Goal: Information Seeking & Learning: Learn about a topic

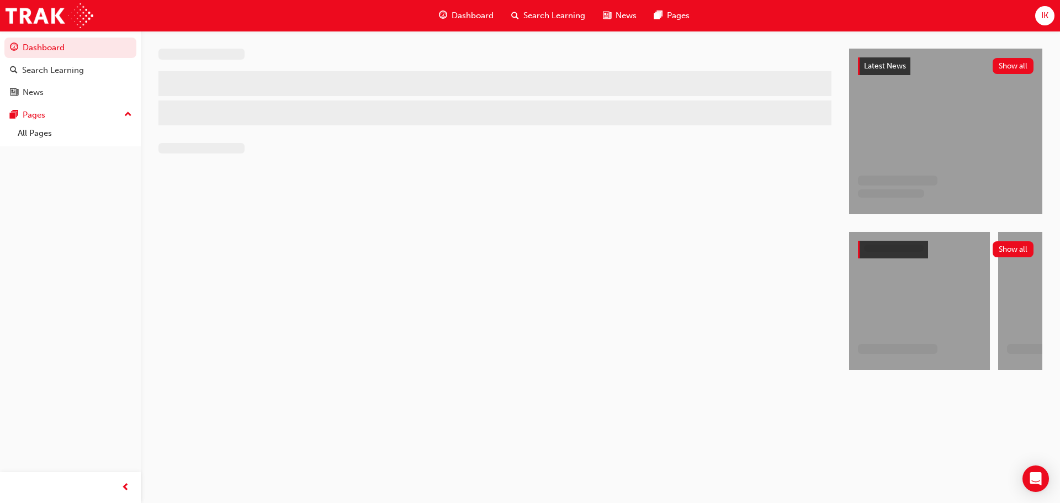
click at [547, 18] on span "Search Learning" at bounding box center [555, 15] width 62 height 13
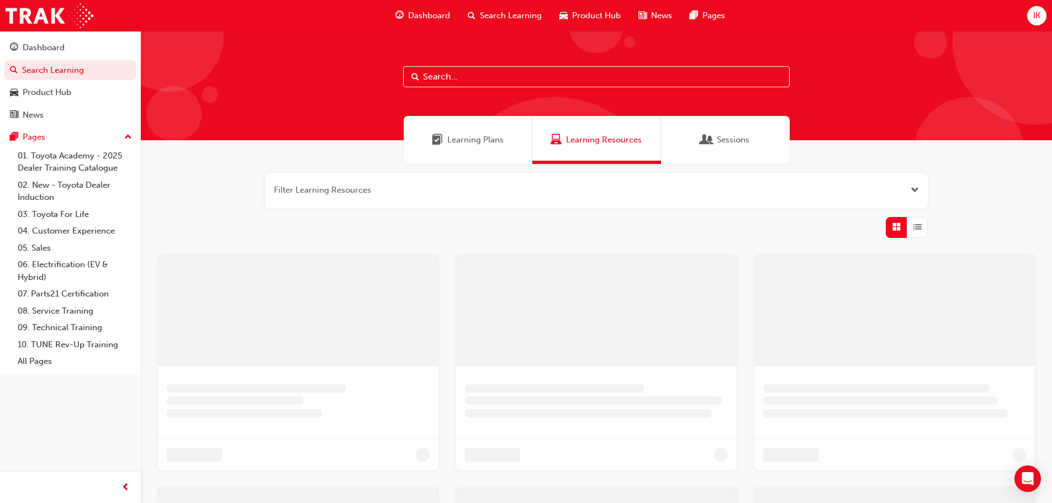
click at [492, 85] on input "text" at bounding box center [596, 76] width 387 height 21
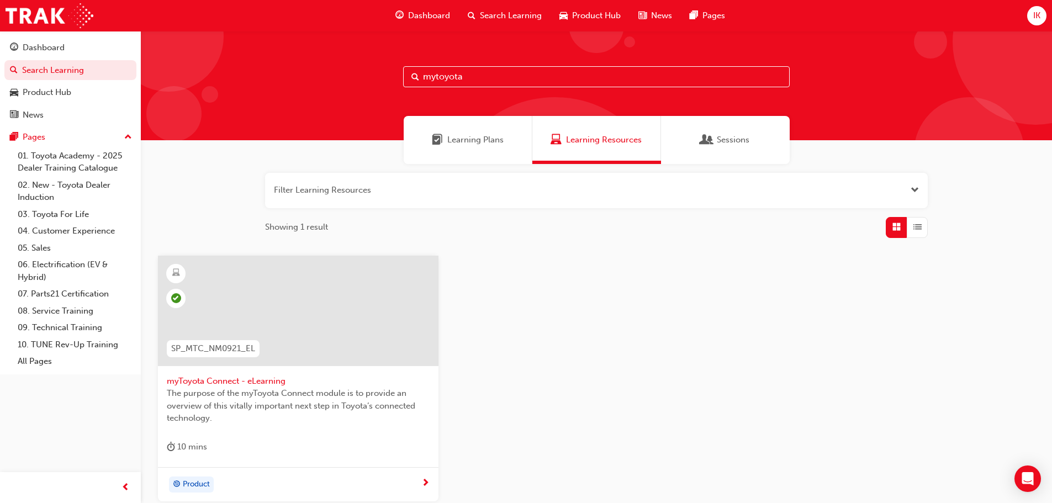
type input "mytoyota"
click at [274, 391] on span "The purpose of the myToyota Connect module is to provide an overview of this vi…" at bounding box center [298, 406] width 263 height 38
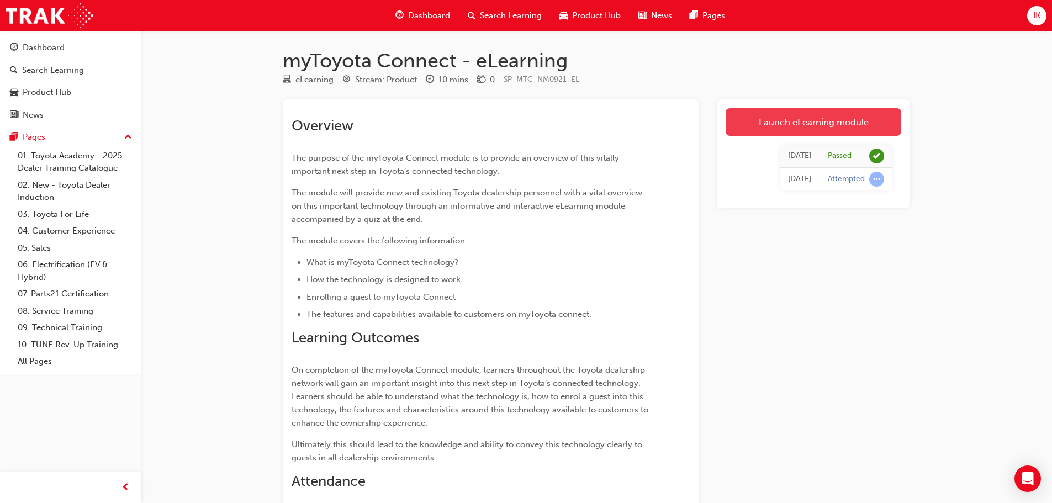
click at [879, 119] on link "Launch eLearning module" at bounding box center [814, 122] width 176 height 28
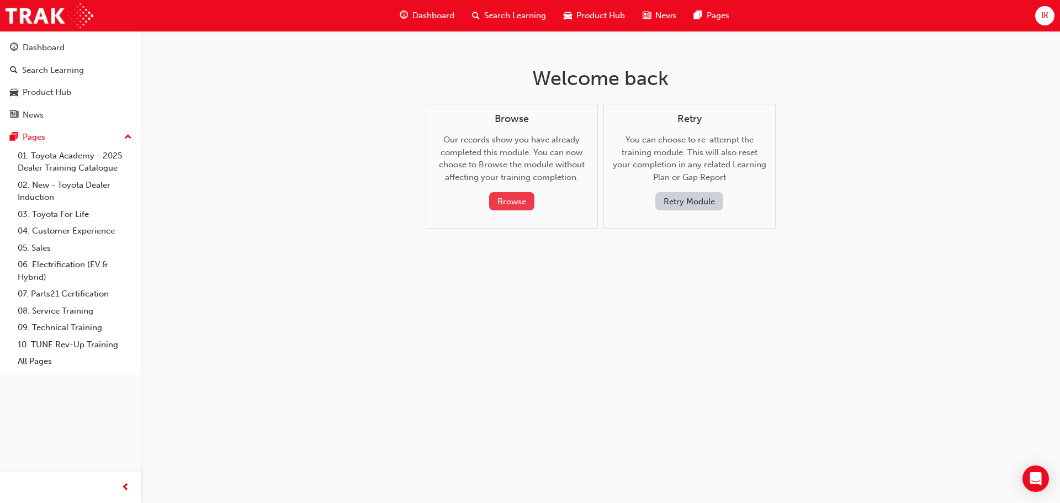
click at [516, 199] on button "Browse" at bounding box center [511, 201] width 45 height 18
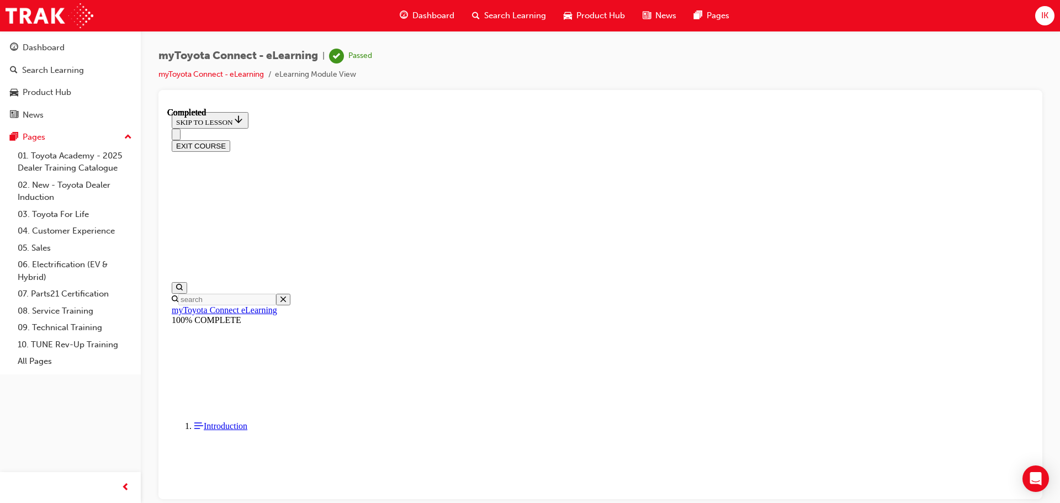
scroll to position [295, 0]
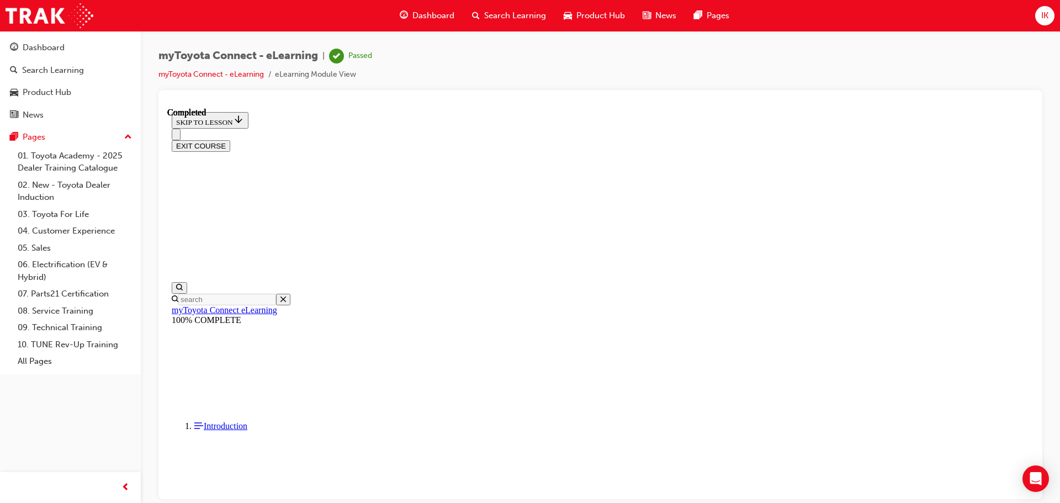
scroll to position [34, 0]
click at [230, 140] on button "EXIT COURSE" at bounding box center [201, 146] width 59 height 12
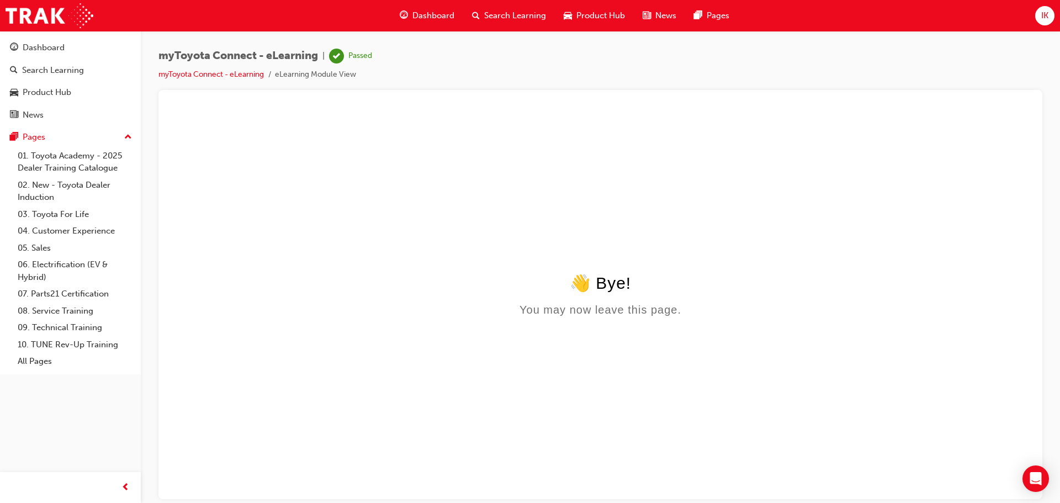
scroll to position [0, 0]
click at [490, 10] on span "Search Learning" at bounding box center [515, 15] width 62 height 13
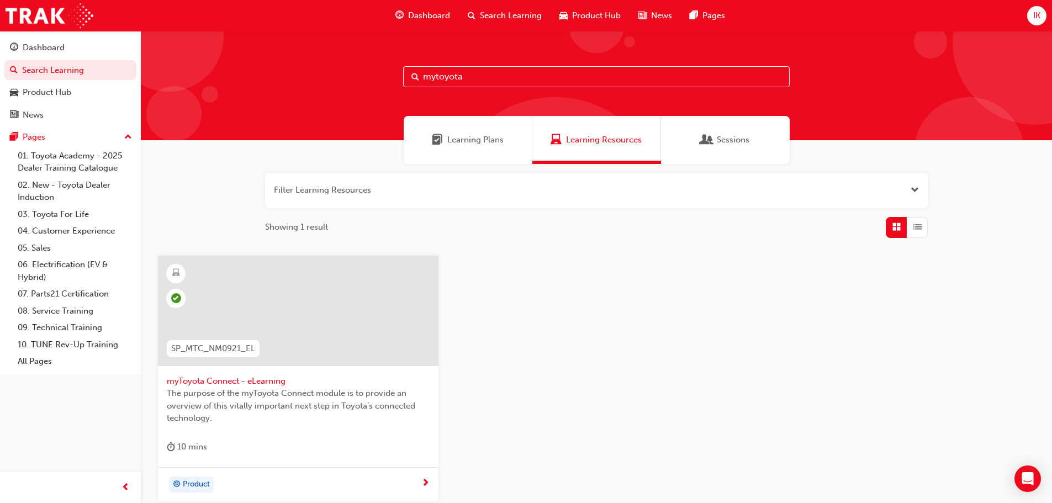
click at [512, 83] on input "mytoyota" at bounding box center [596, 76] width 387 height 21
click at [294, 381] on span "myToyota Connect - eLearning" at bounding box center [298, 381] width 263 height 13
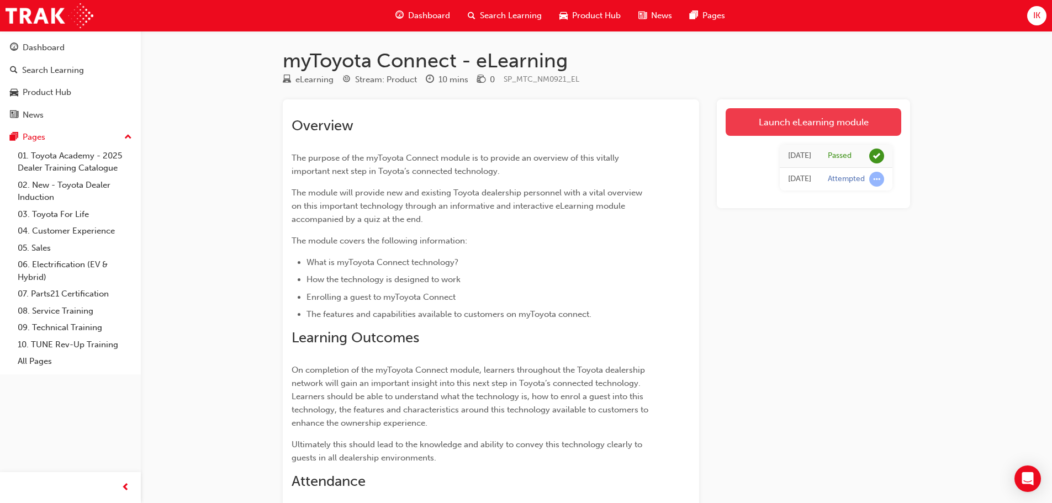
click at [851, 128] on link "Launch eLearning module" at bounding box center [814, 122] width 176 height 28
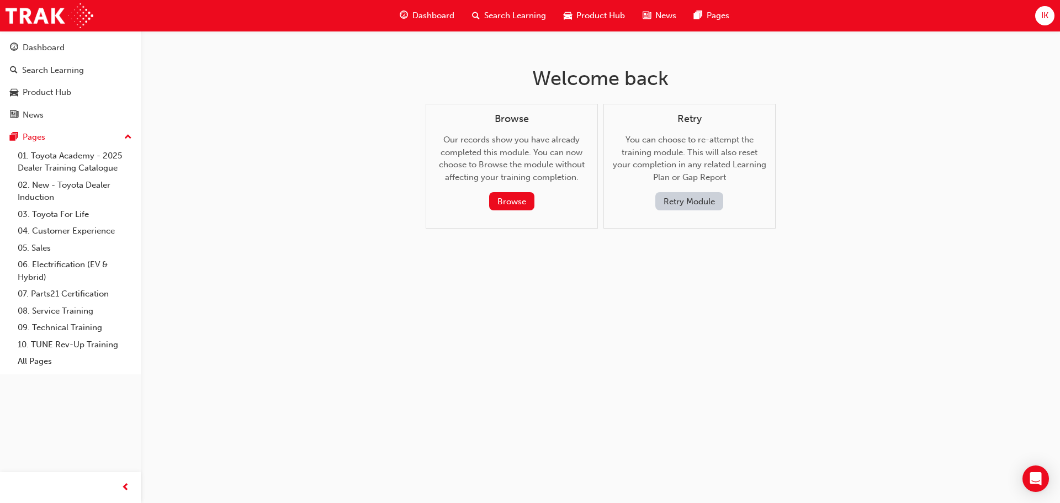
click at [704, 200] on button "Retry Module" at bounding box center [690, 201] width 68 height 18
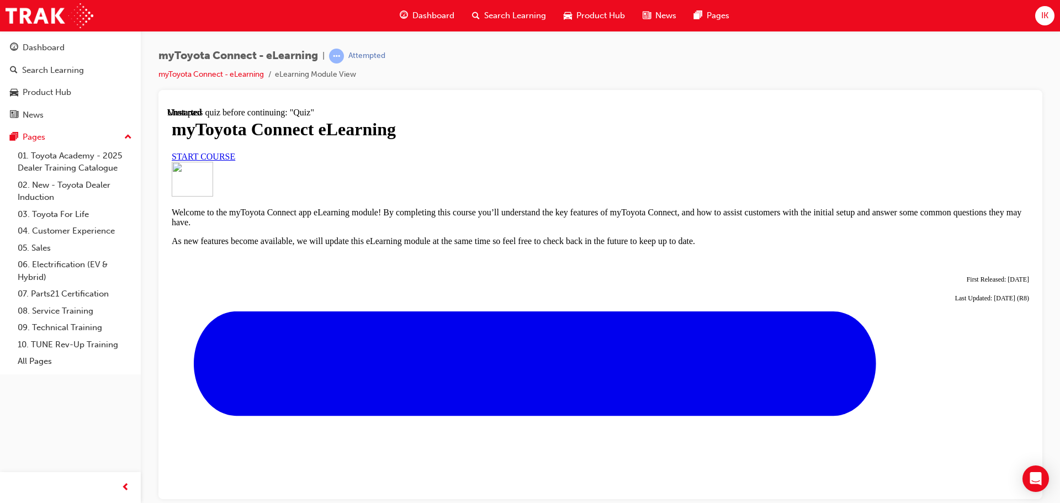
scroll to position [110, 0]
click at [235, 161] on link "START COURSE" at bounding box center [204, 155] width 64 height 9
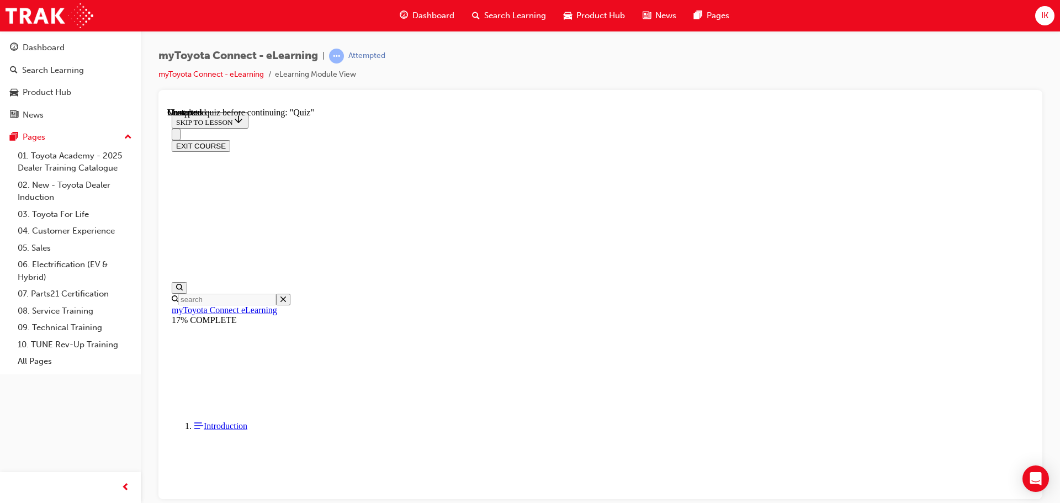
scroll to position [968, 0]
drag, startPoint x: 381, startPoint y: 282, endPoint x: 427, endPoint y: 284, distance: 47.0
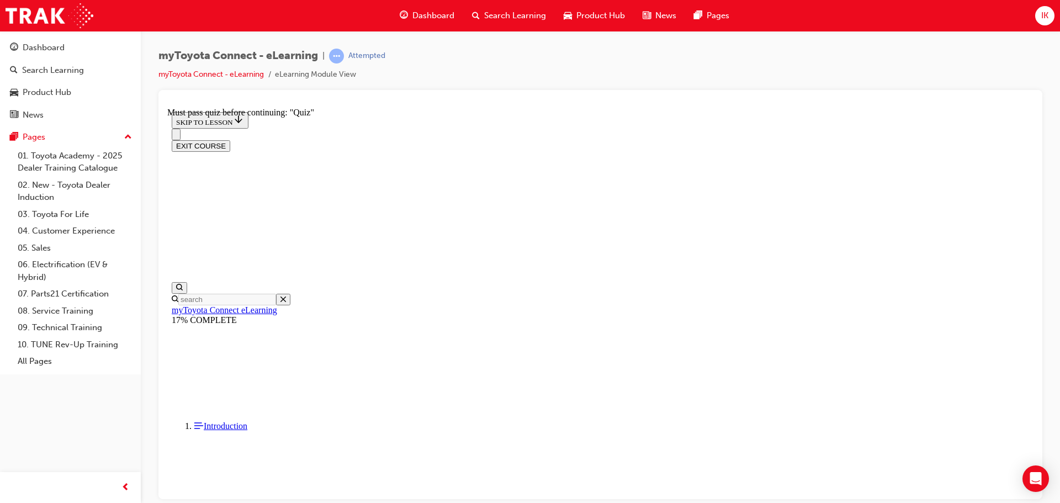
scroll to position [1930, 0]
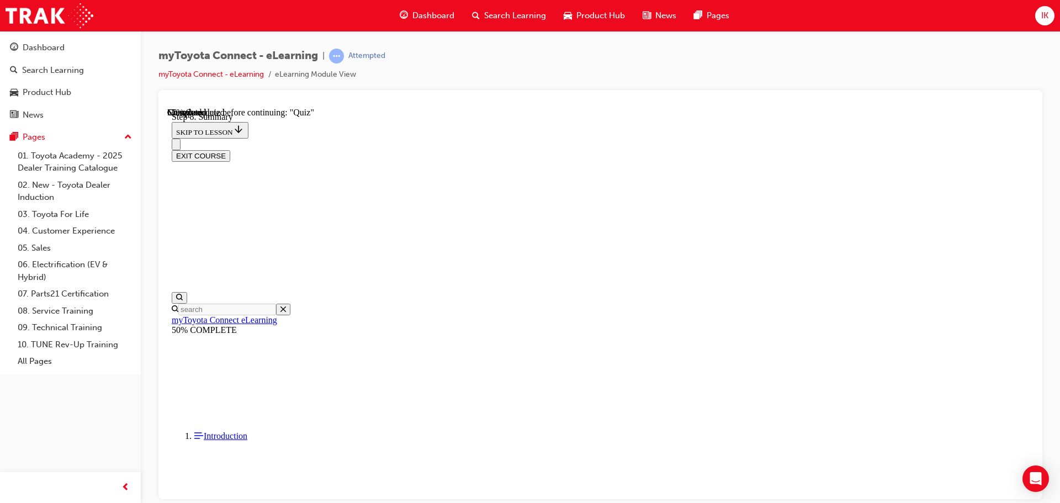
scroll to position [531, 0]
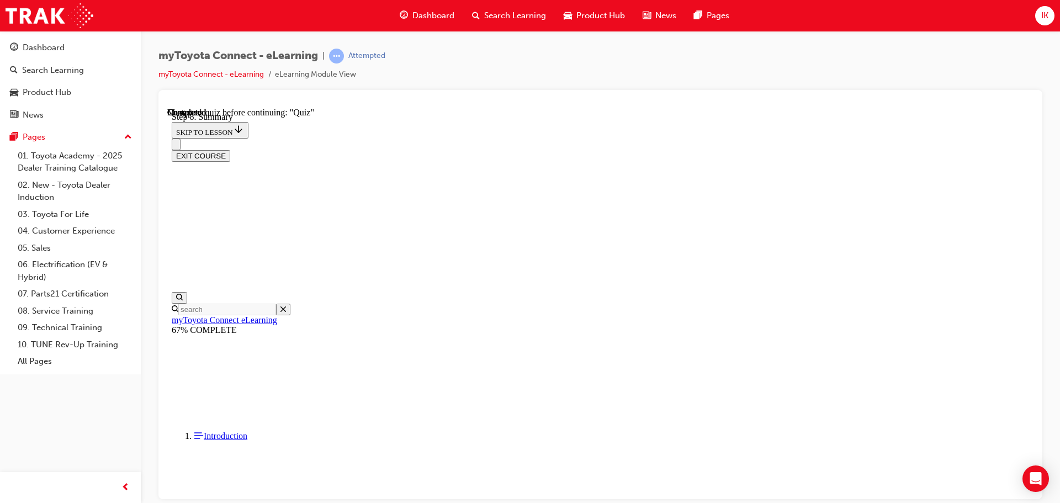
scroll to position [807, 0]
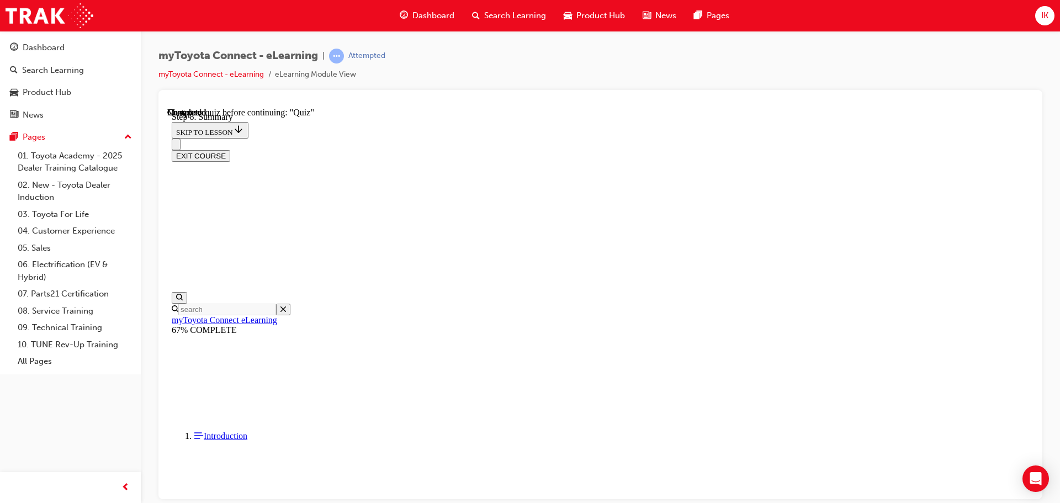
scroll to position [34, 0]
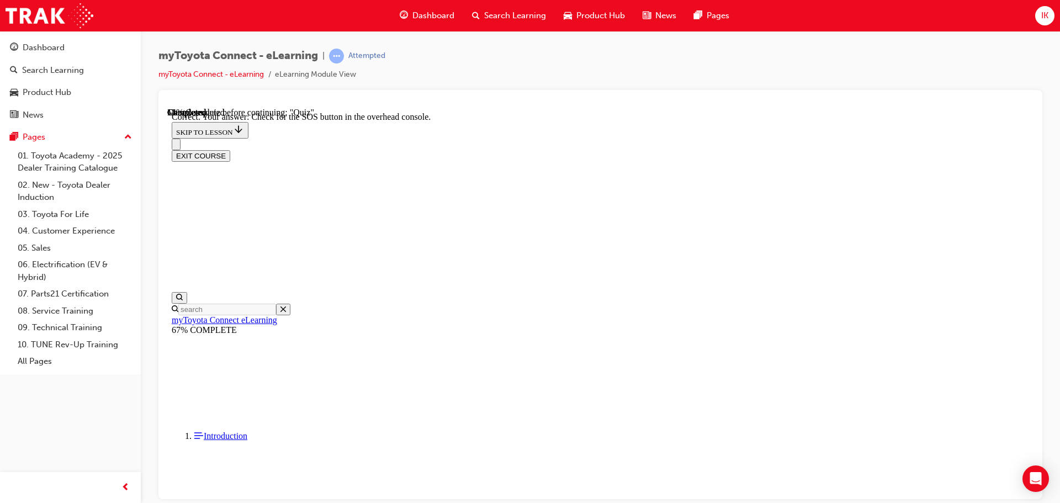
scroll to position [175, 0]
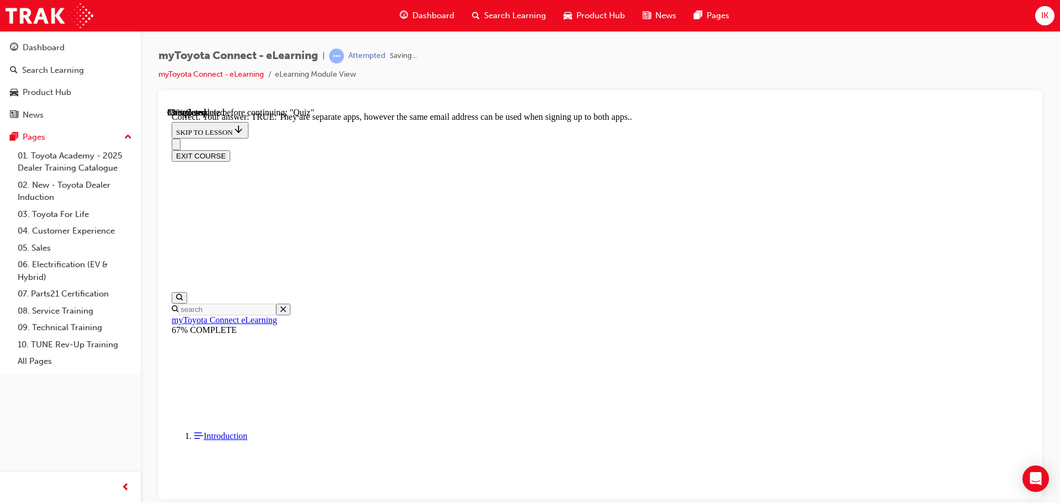
scroll to position [134, 0]
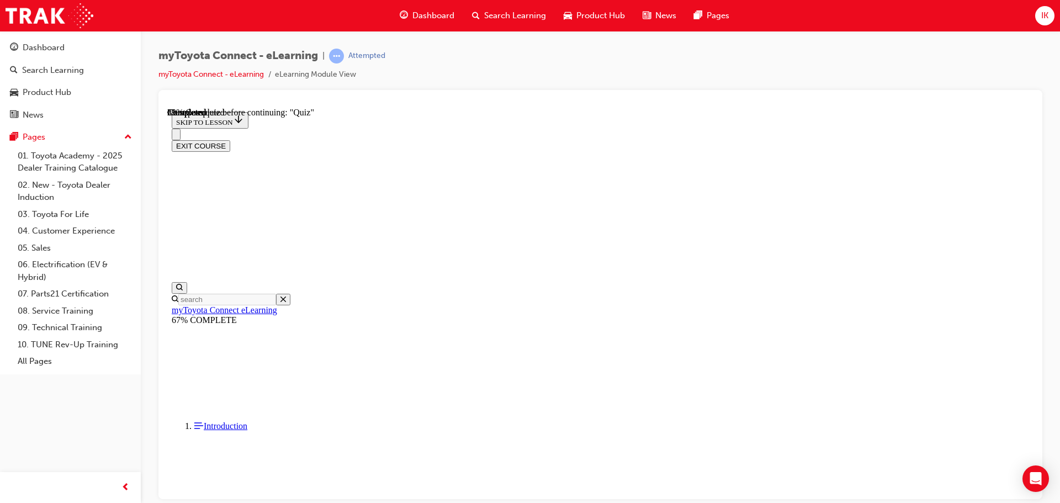
scroll to position [112, 0]
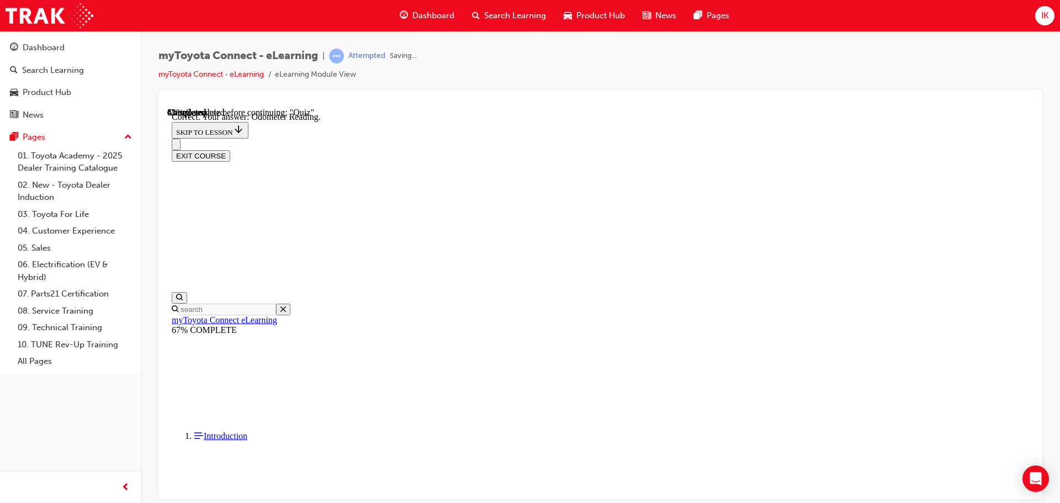
scroll to position [219, 0]
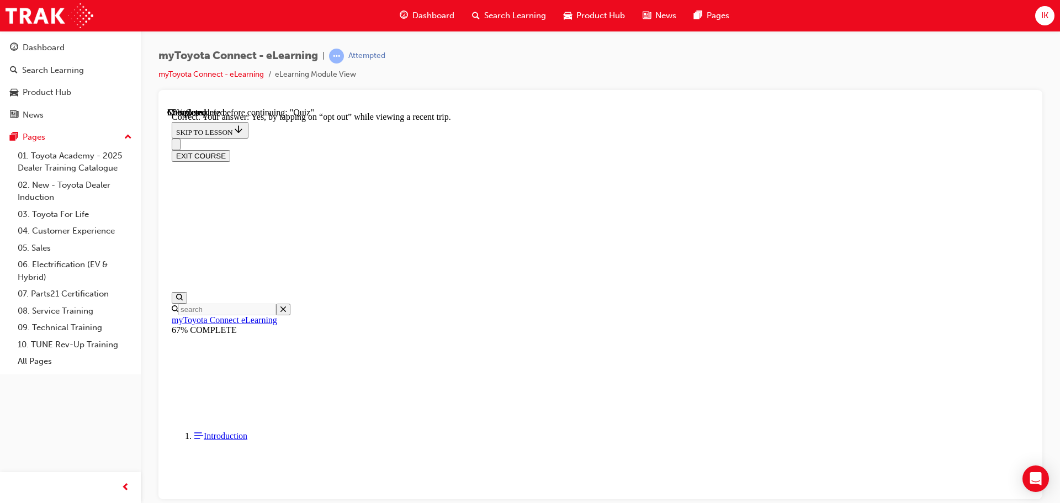
scroll to position [131, 0]
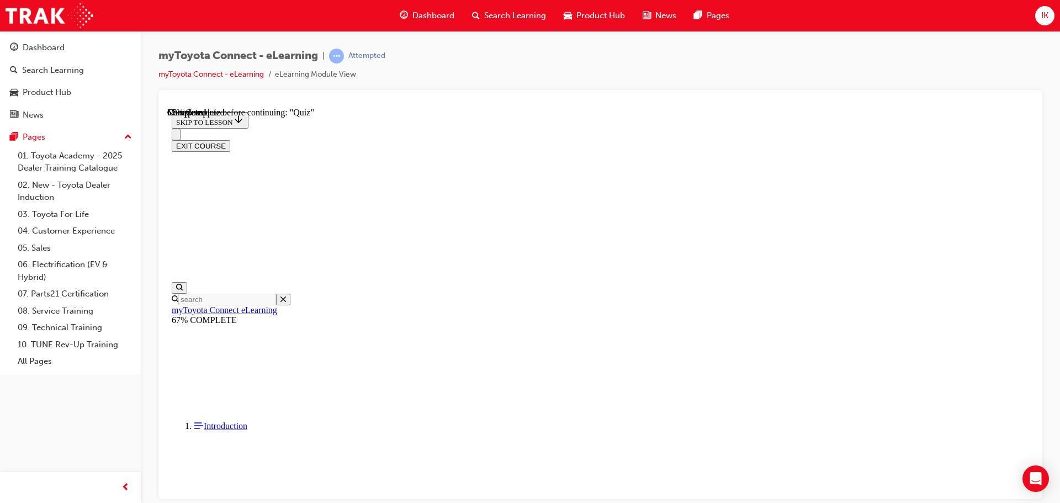
scroll to position [112, 0]
drag, startPoint x: 524, startPoint y: 399, endPoint x: 573, endPoint y: 415, distance: 51.7
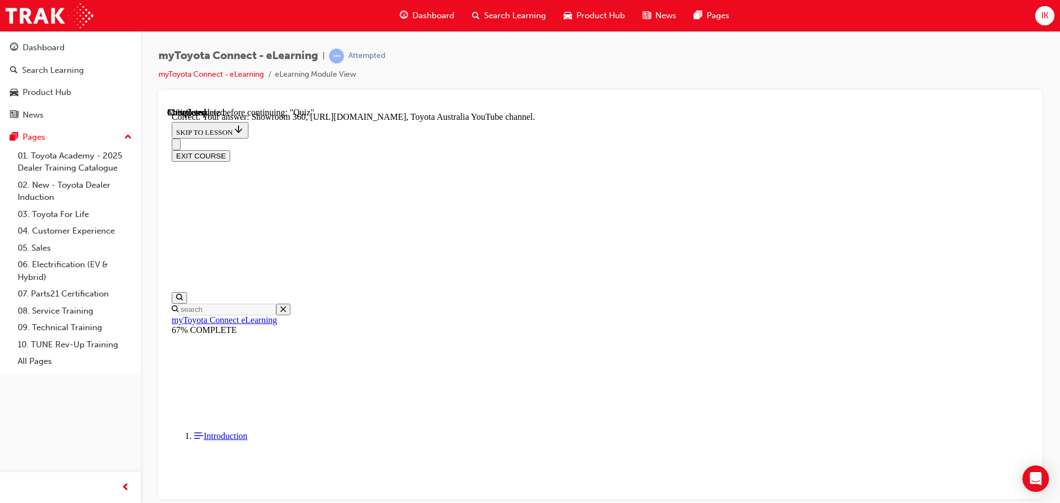
scroll to position [230, 0]
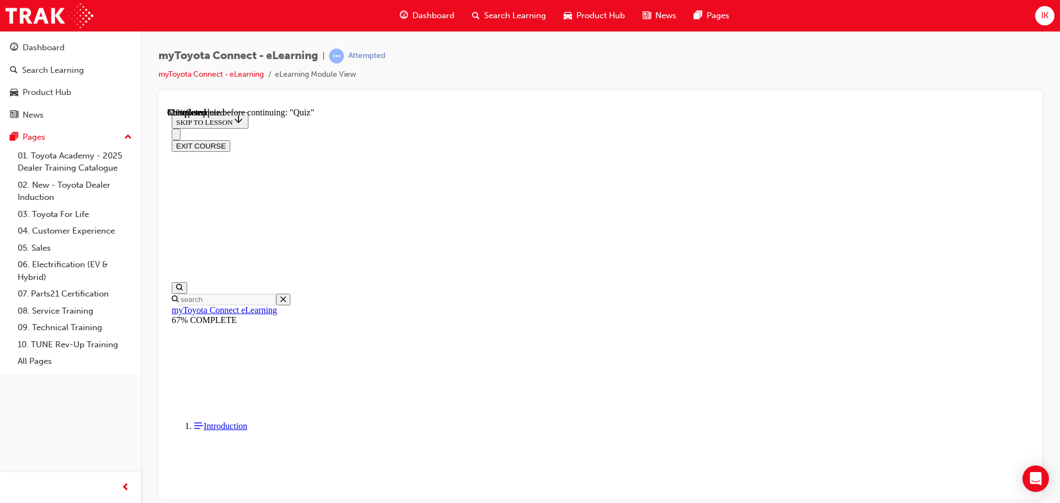
scroll to position [110, 0]
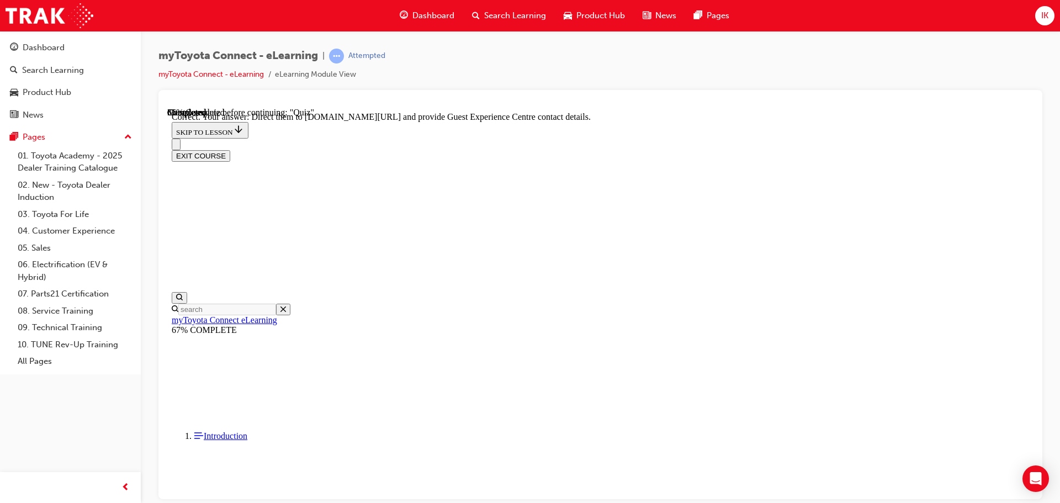
scroll to position [230, 0]
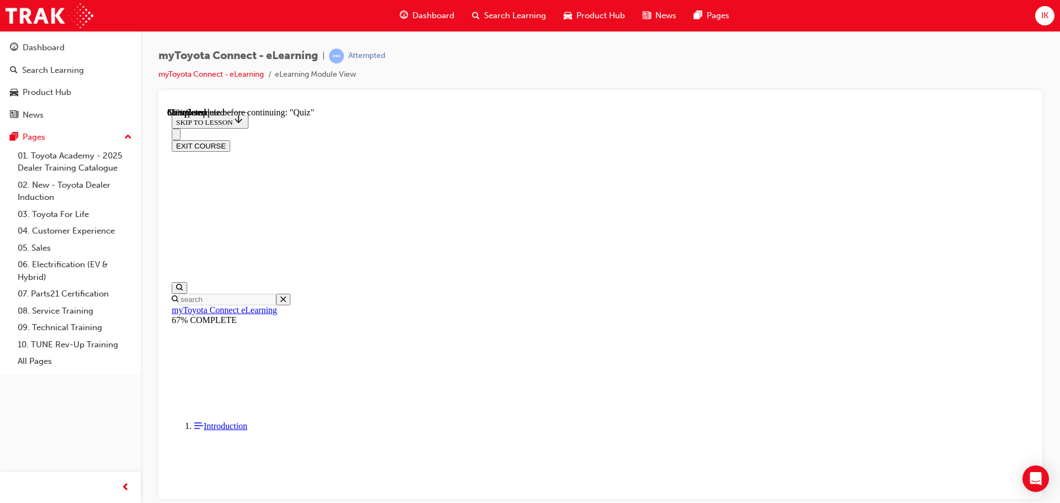
scroll to position [110, 0]
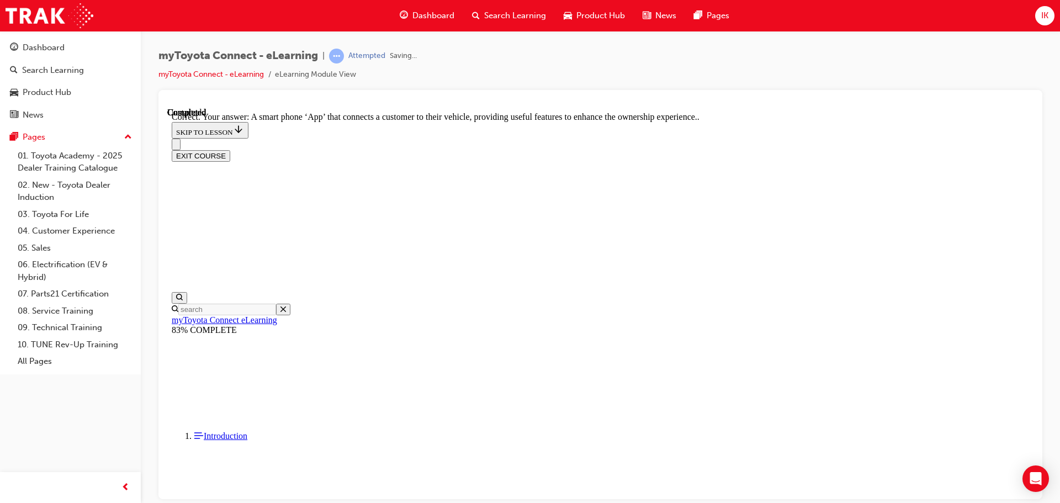
scroll to position [208, 0]
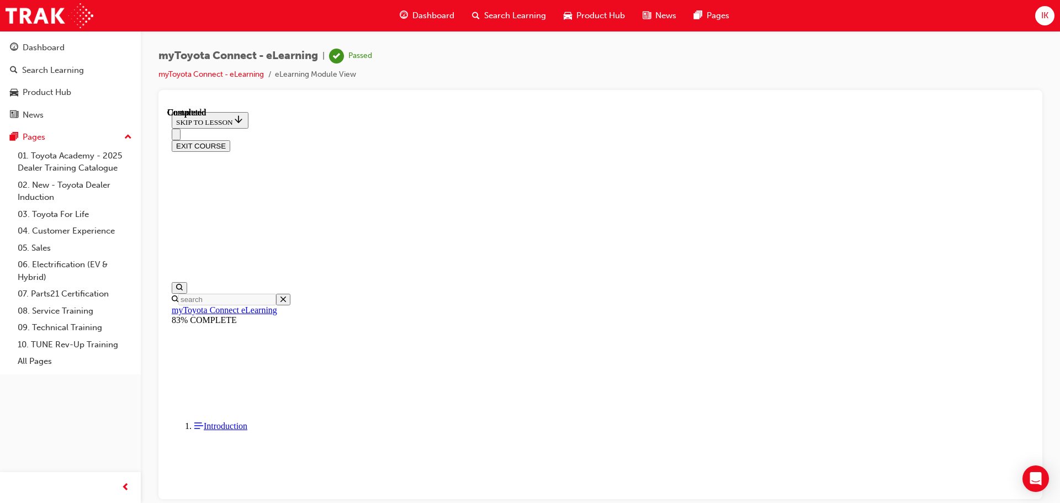
click at [230, 140] on button "EXIT COURSE" at bounding box center [201, 146] width 59 height 12
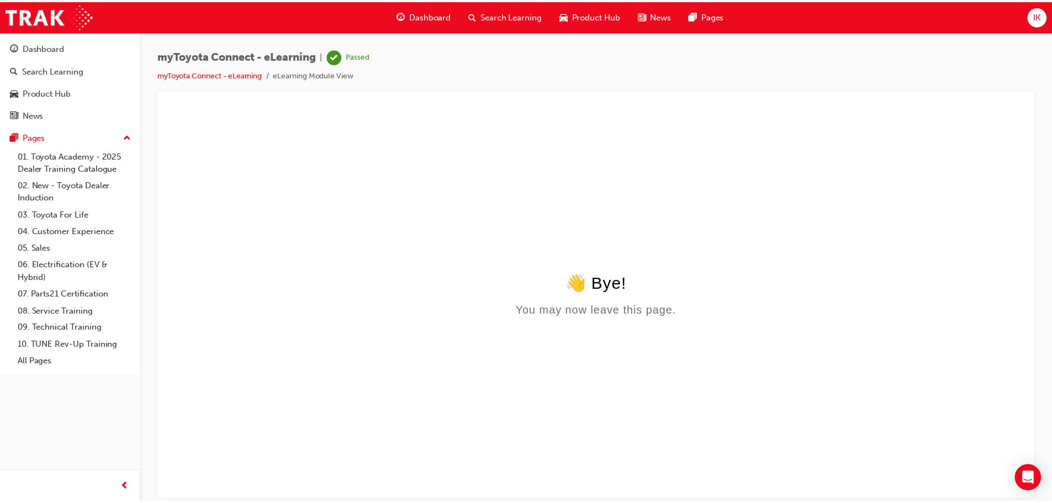
scroll to position [0, 0]
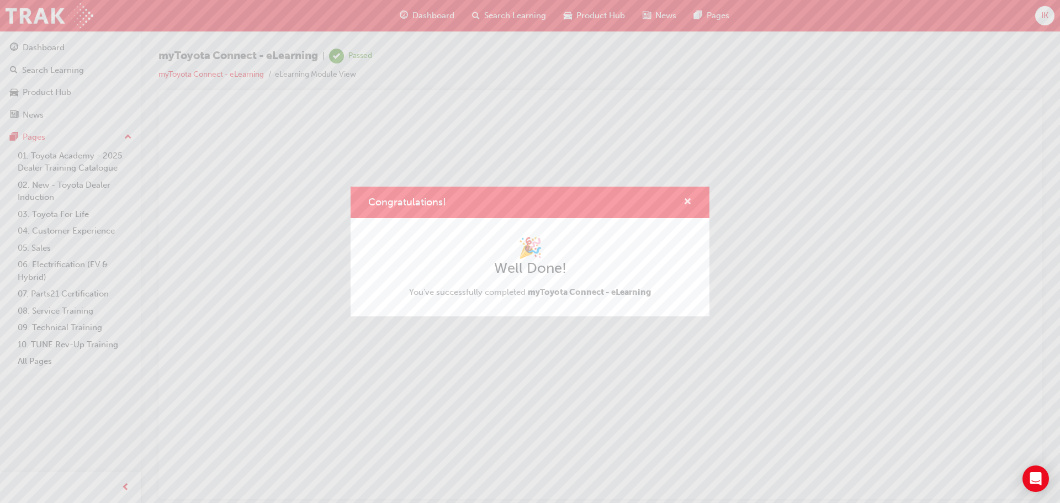
click at [689, 199] on span "cross-icon" at bounding box center [688, 203] width 8 height 10
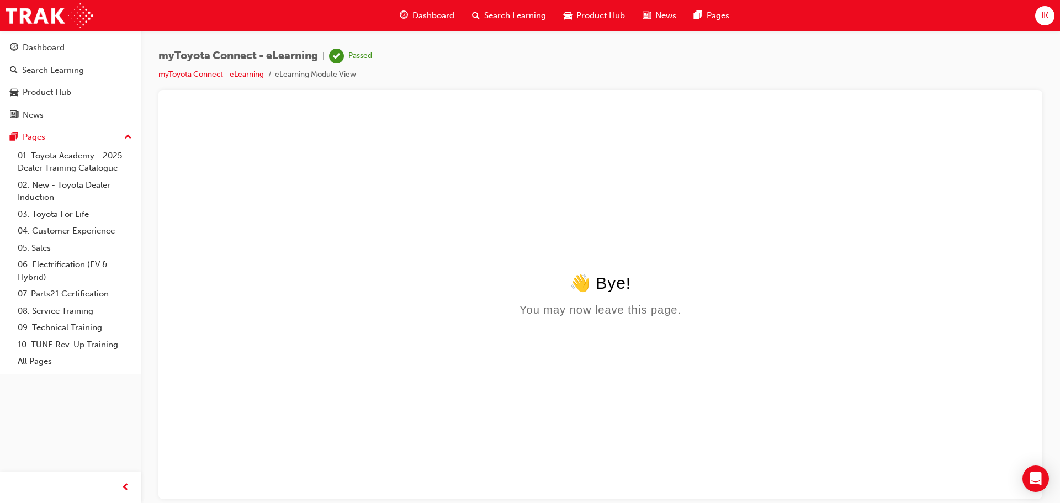
click at [483, 24] on div "Search Learning" at bounding box center [509, 15] width 92 height 23
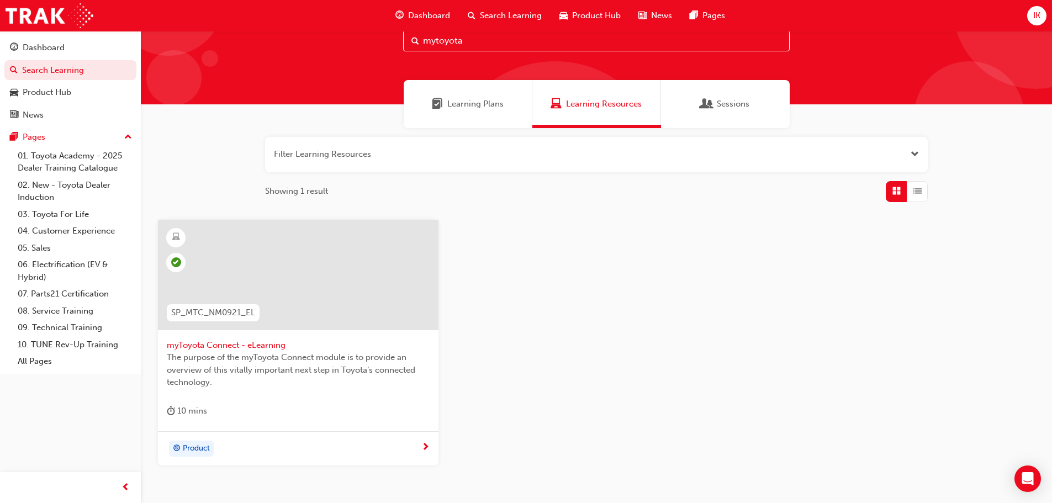
scroll to position [55, 0]
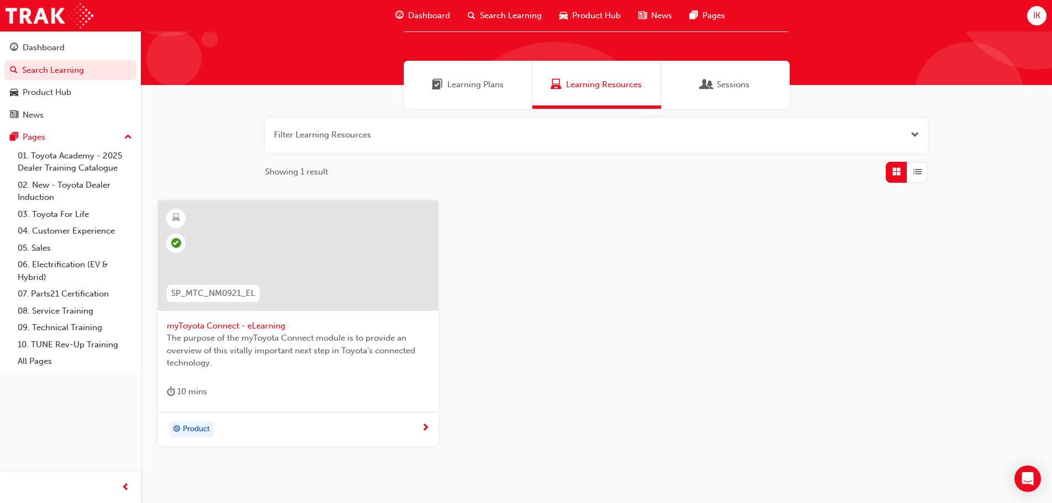
click at [331, 341] on span "The purpose of the myToyota Connect module is to provide an overview of this vi…" at bounding box center [298, 351] width 263 height 38
